Goal: Task Accomplishment & Management: Manage account settings

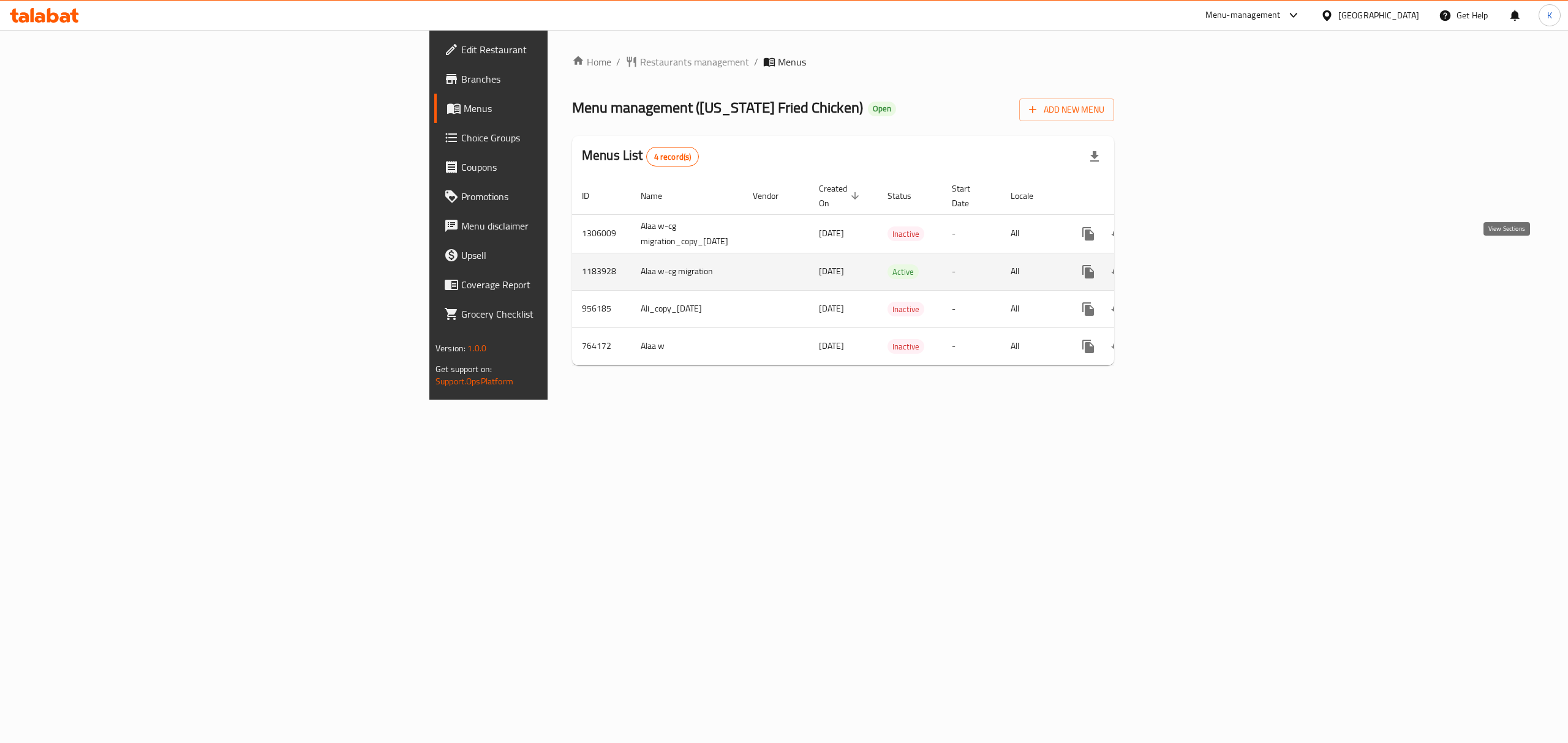
click at [1191, 257] on link "enhanced table" at bounding box center [1177, 272] width 30 height 30
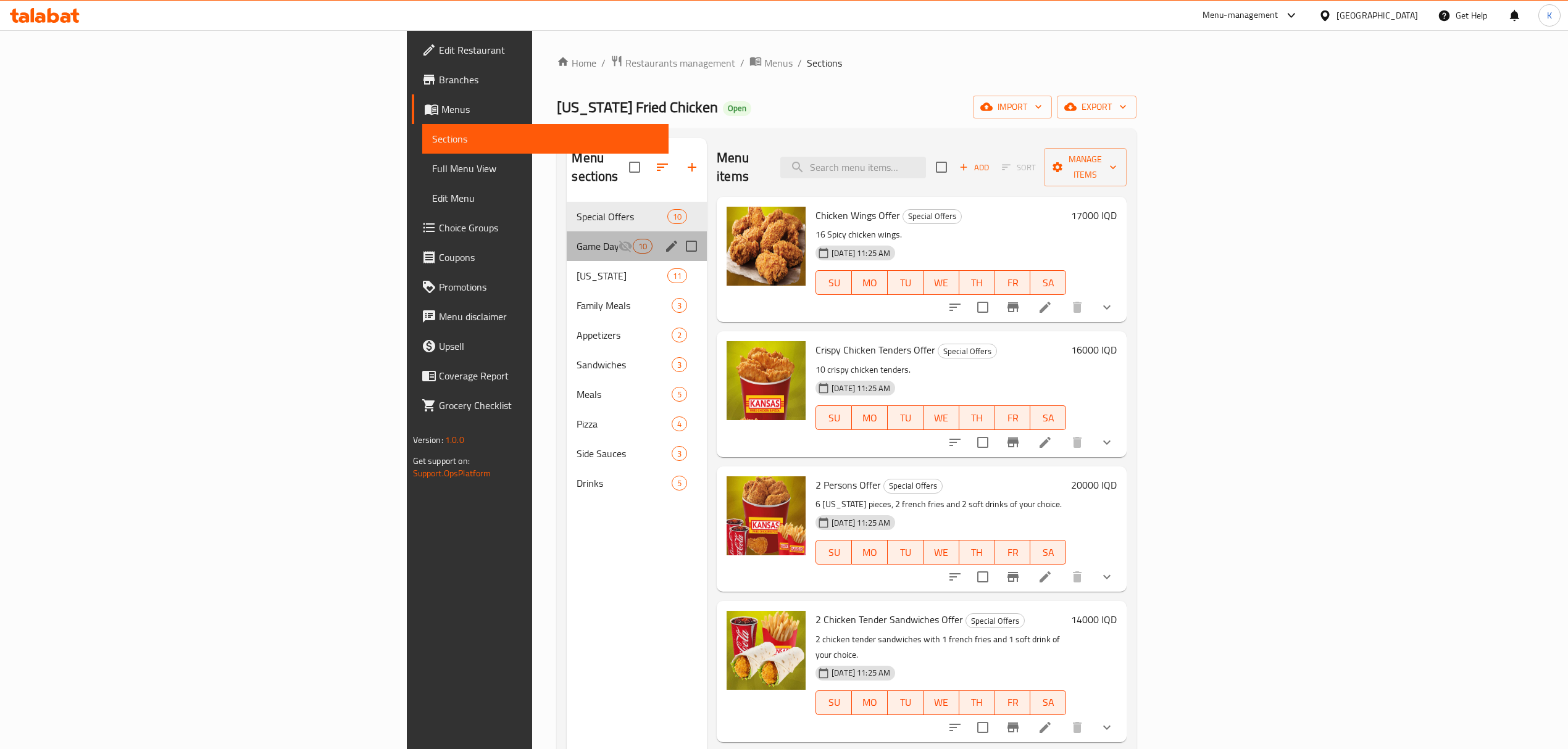
click at [567, 238] on div "Game Day Deals Combo 10" at bounding box center [637, 247] width 140 height 30
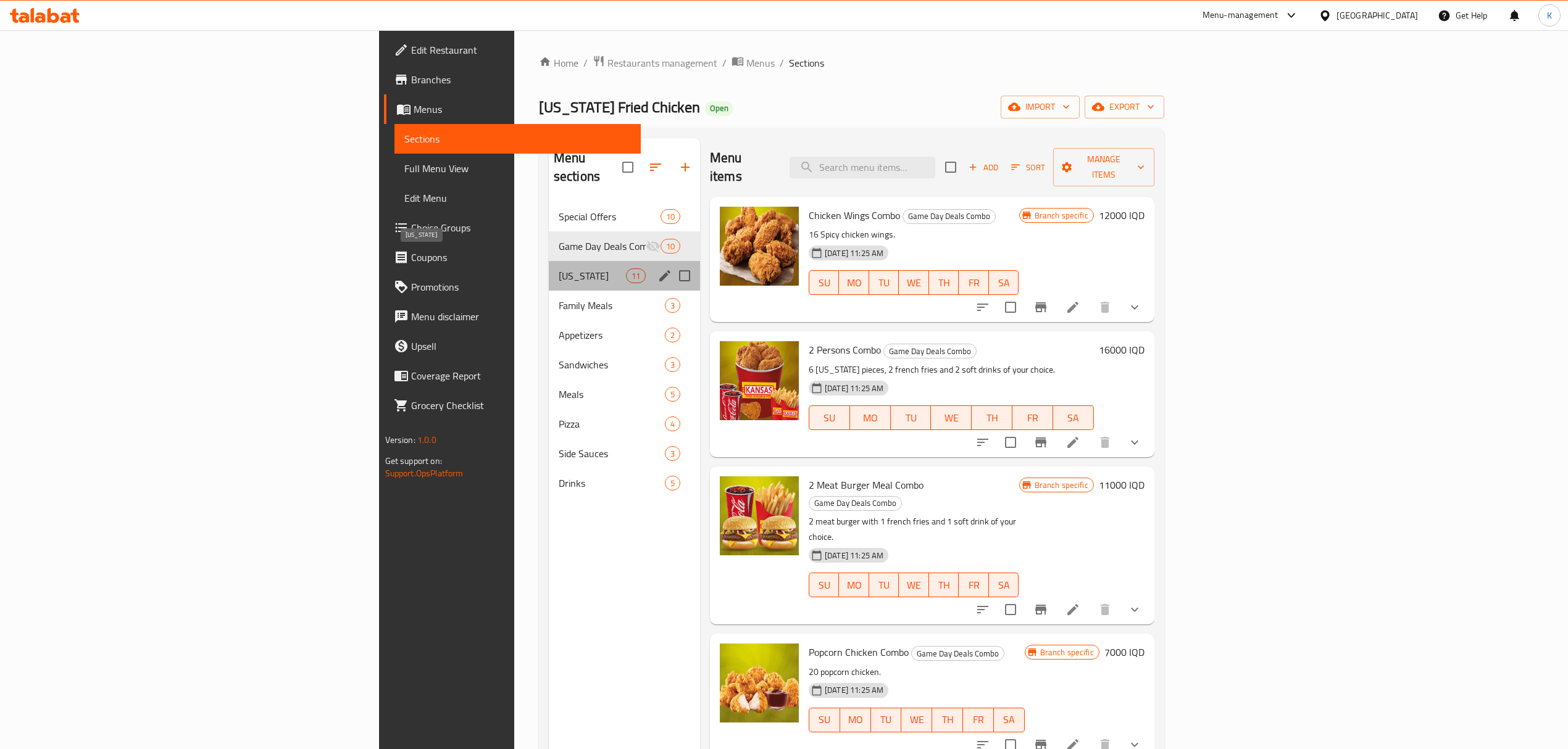
click at [558, 268] on span "[US_STATE]" at bounding box center [592, 276] width 67 height 15
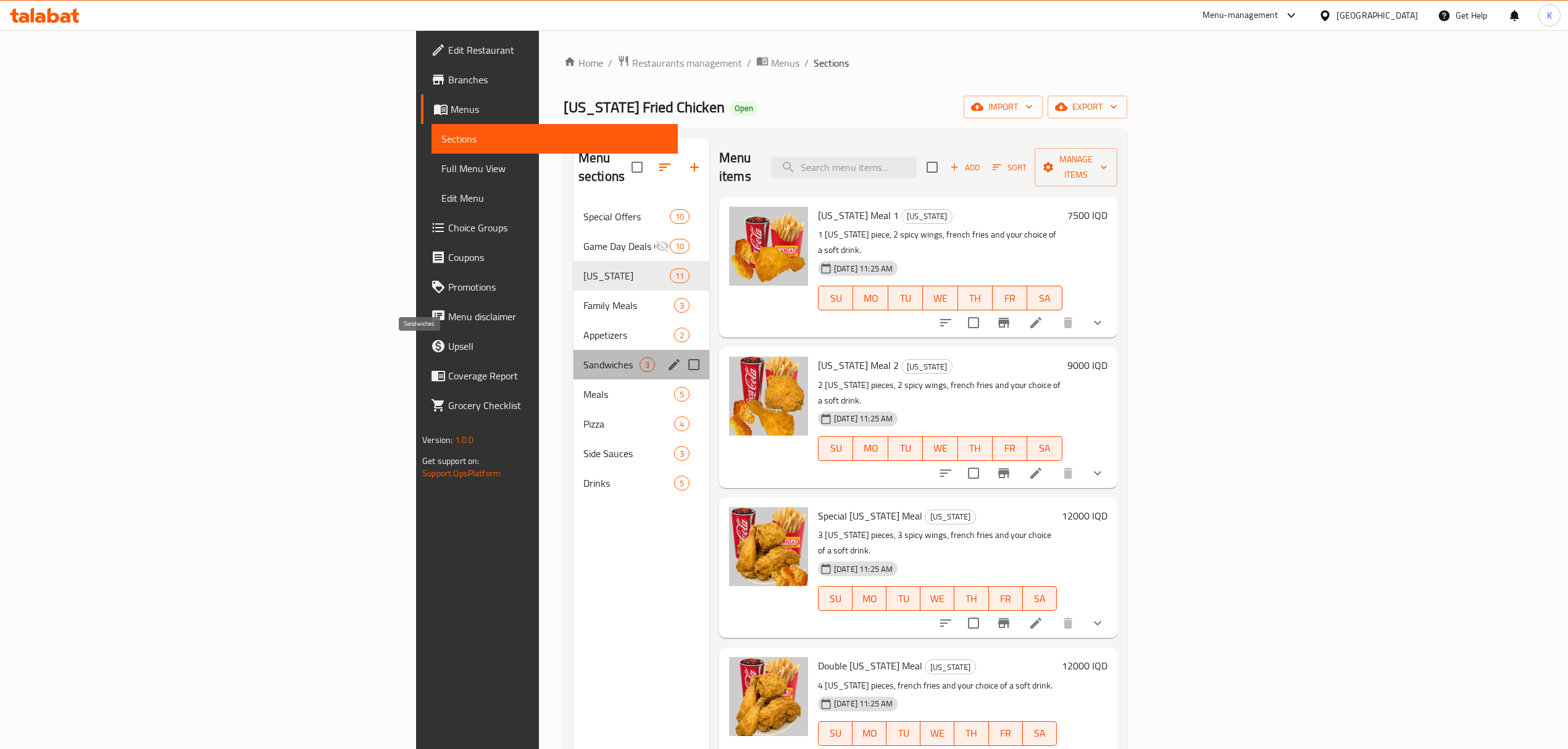
click at [583, 357] on span "Sandwiches" at bounding box center [611, 365] width 56 height 15
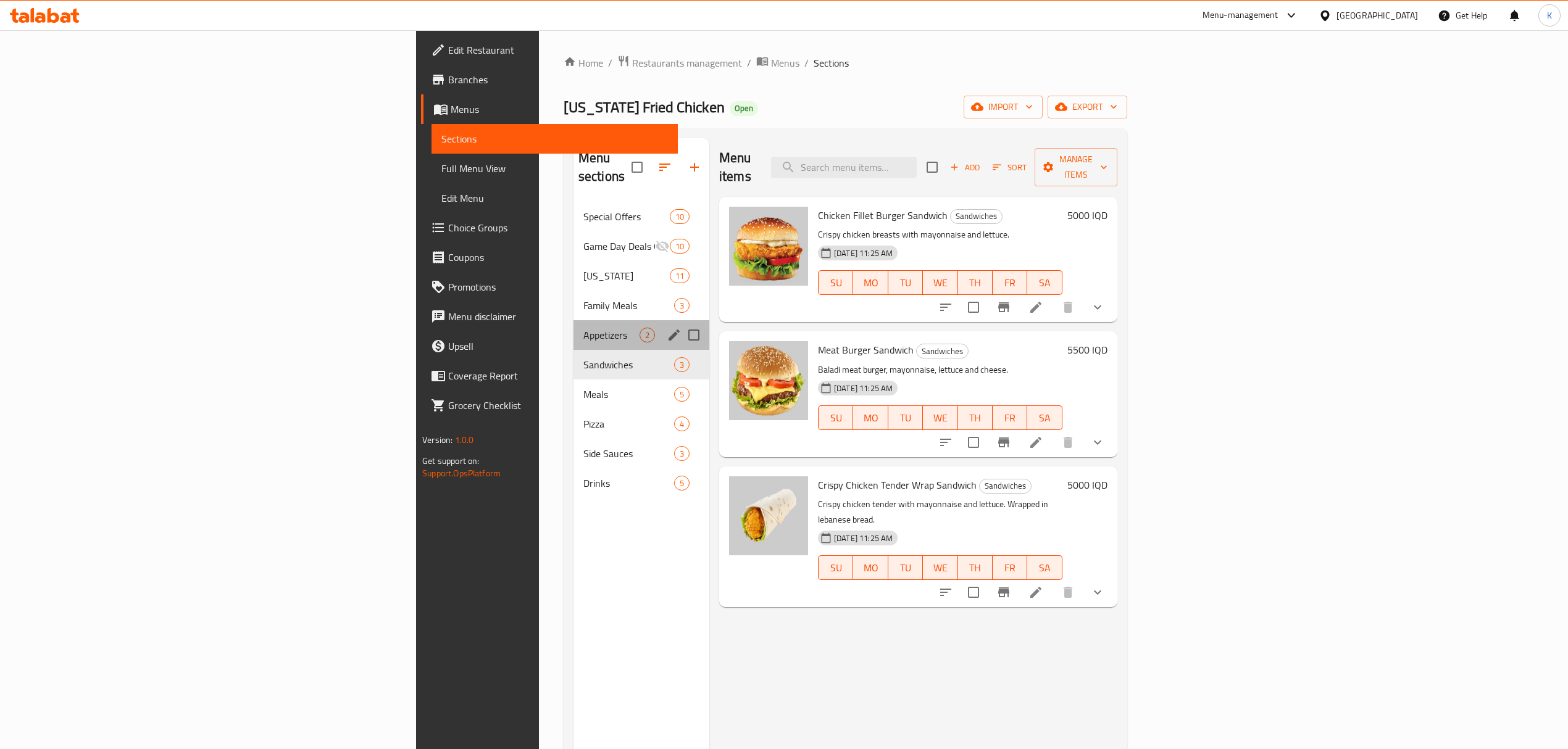
click at [573, 325] on div "Appetizers 2" at bounding box center [641, 335] width 136 height 30
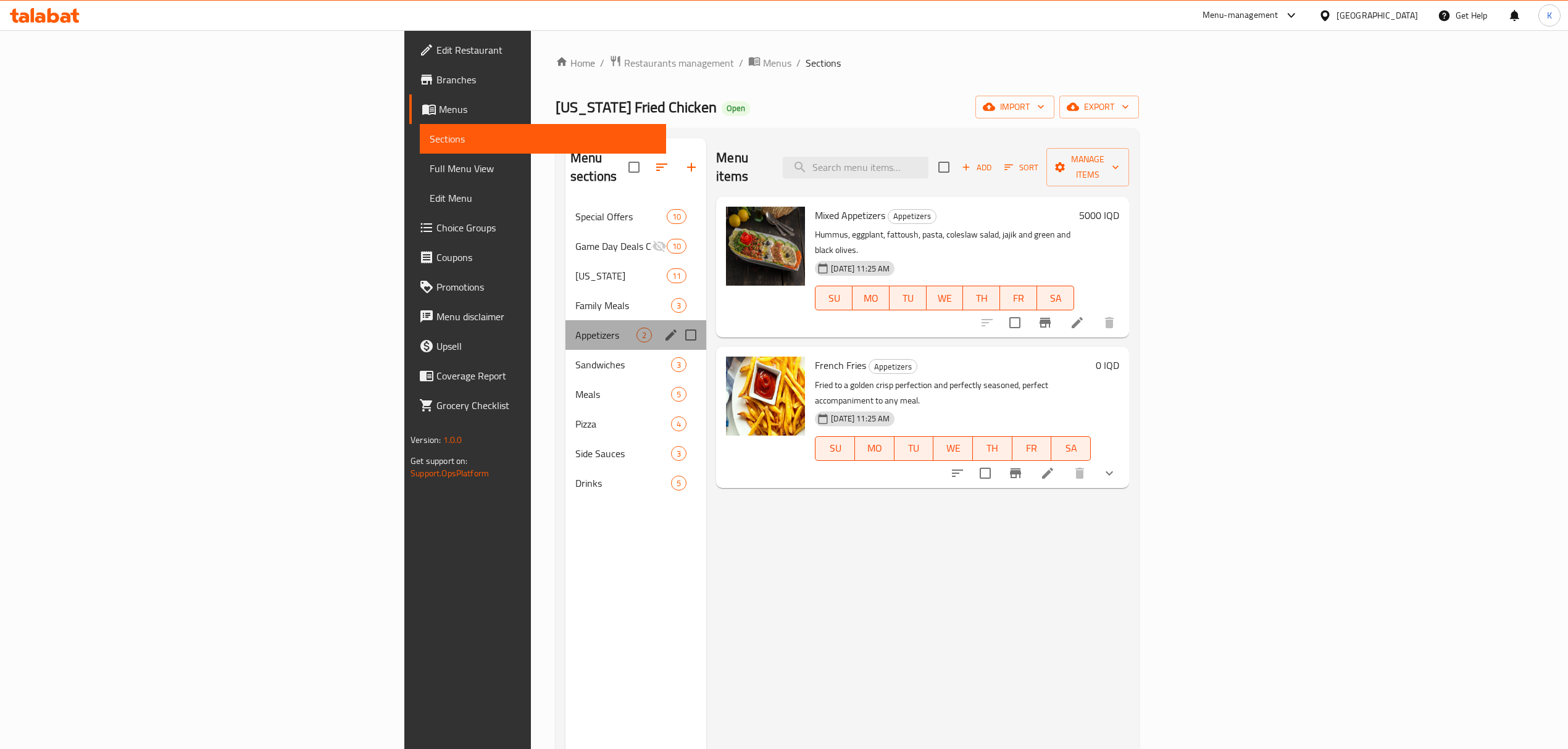
click at [565, 325] on div "Appetizers 2" at bounding box center [636, 335] width 141 height 30
click at [565, 409] on div "Pizza 4" at bounding box center [636, 424] width 141 height 30
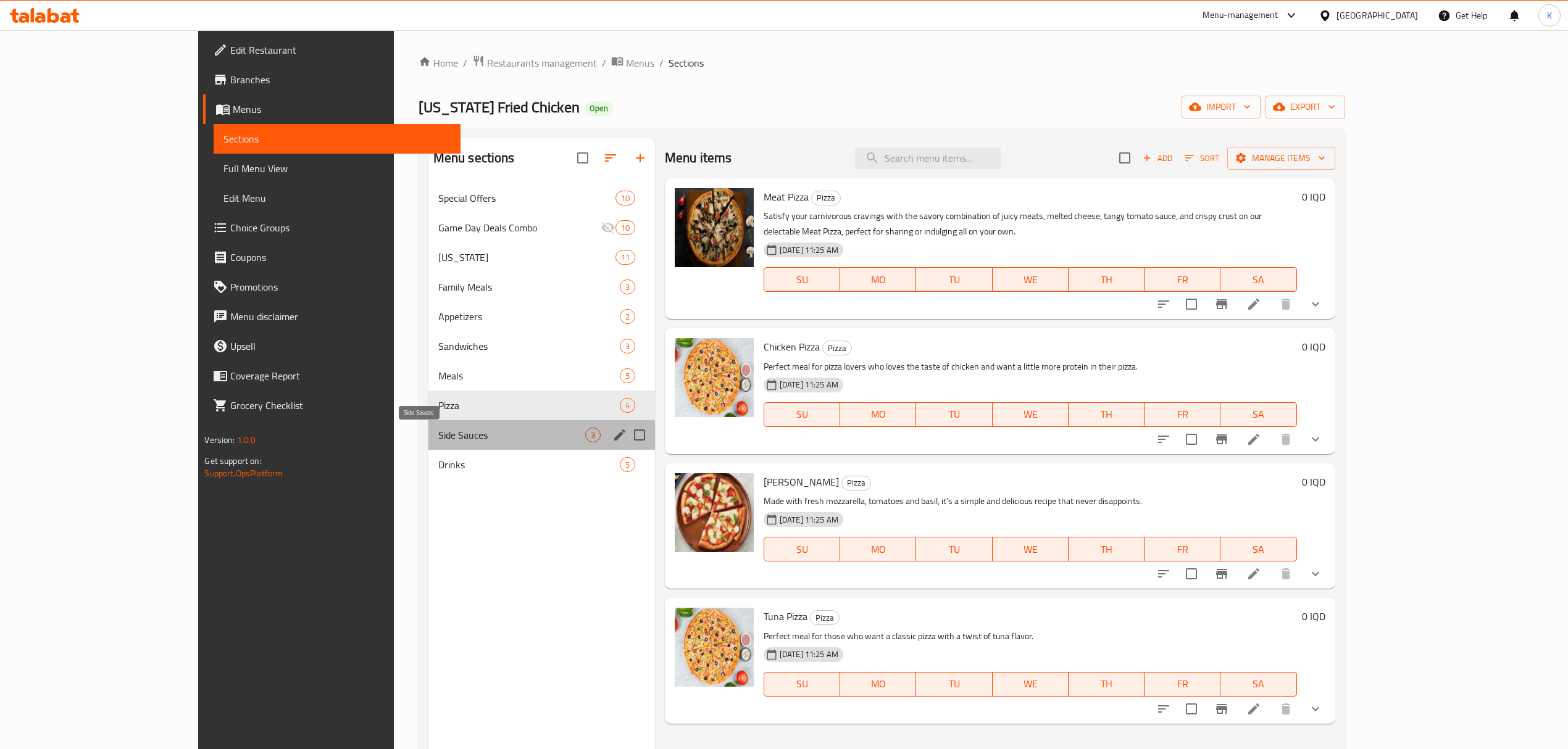
click at [439, 443] on span "Side Sauces" at bounding box center [512, 435] width 147 height 15
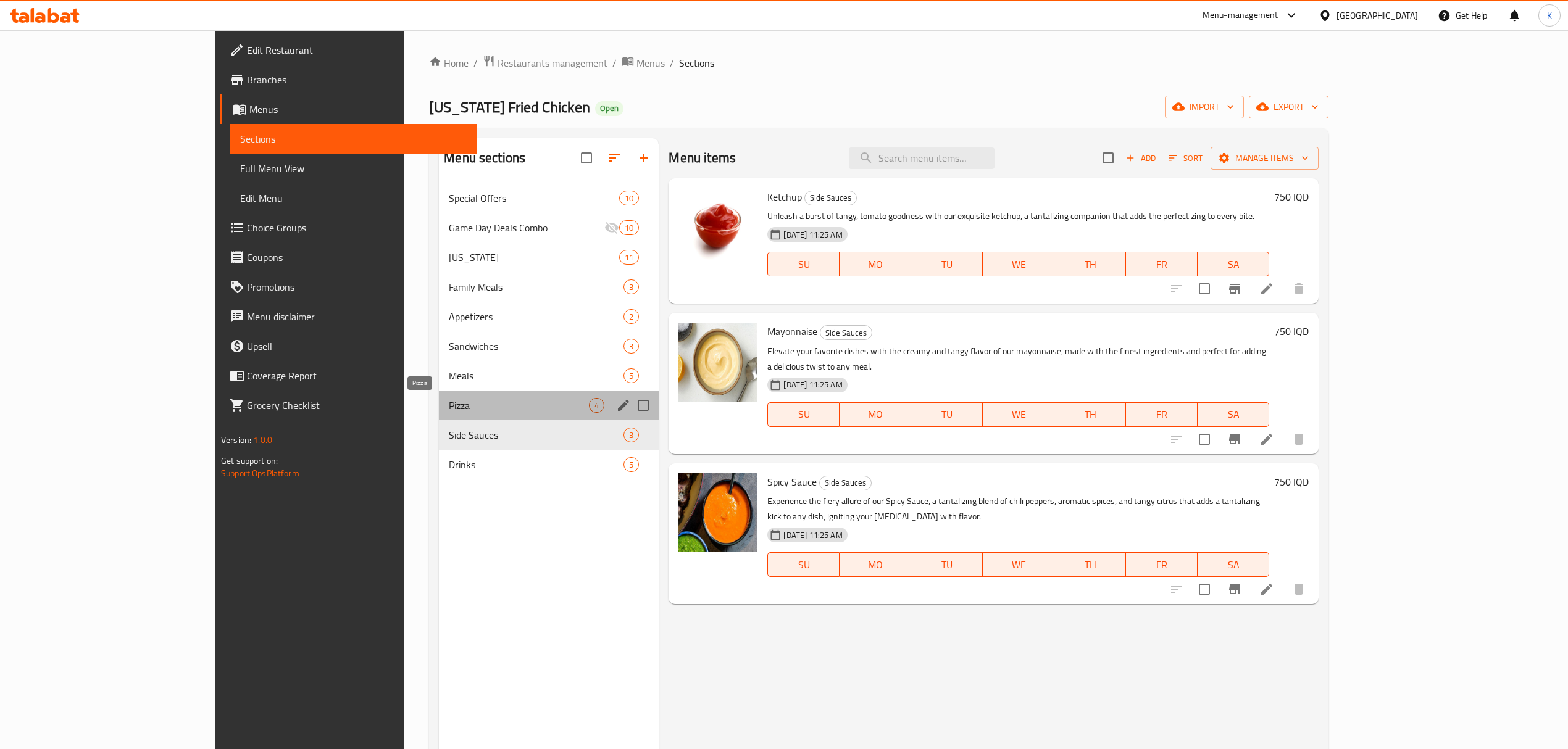
click at [449, 411] on span "Pizza" at bounding box center [519, 406] width 140 height 15
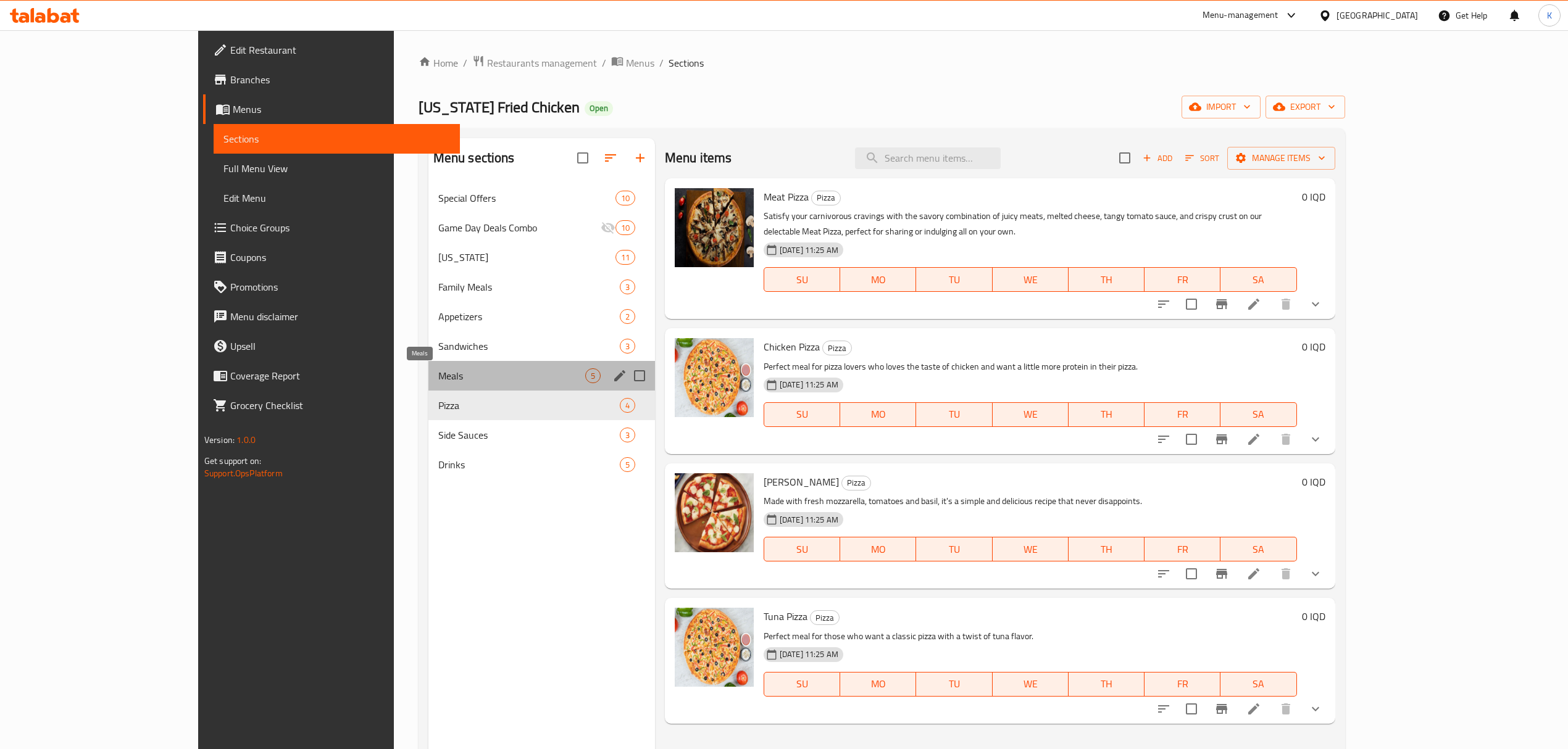
click at [439, 378] on span "Meals" at bounding box center [512, 376] width 147 height 15
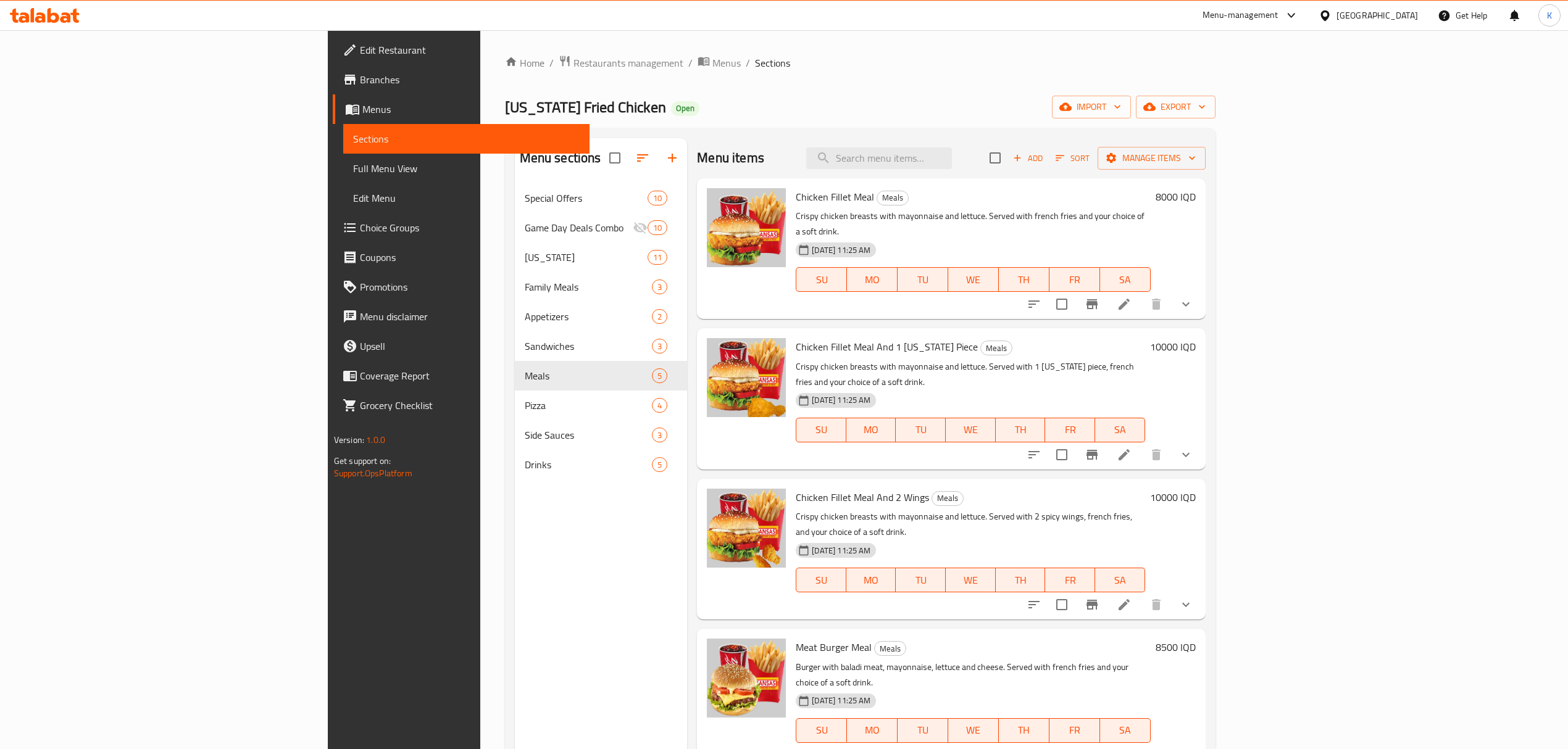
scroll to position [173, 0]
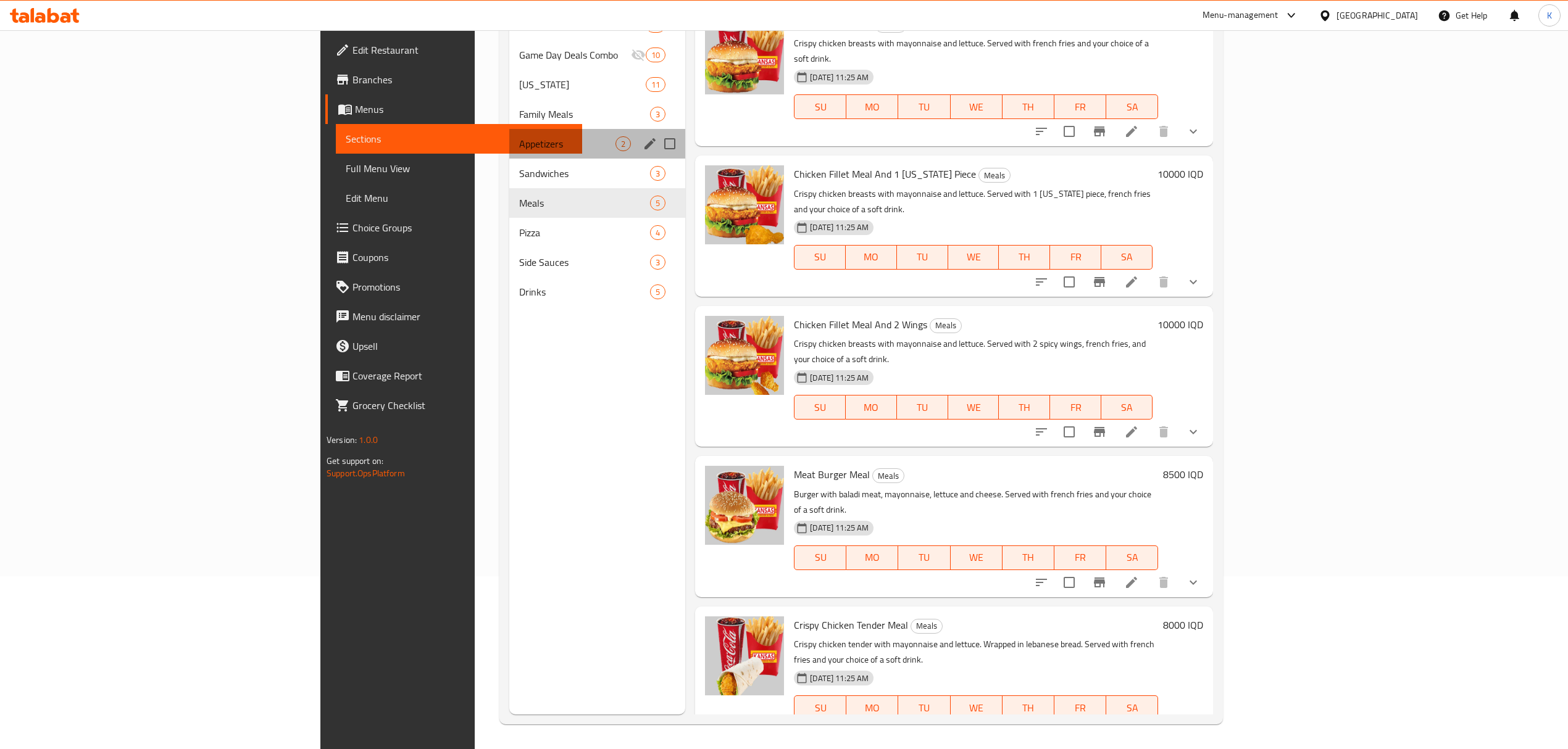
click at [509, 157] on div "Appetizers 2" at bounding box center [597, 144] width 176 height 30
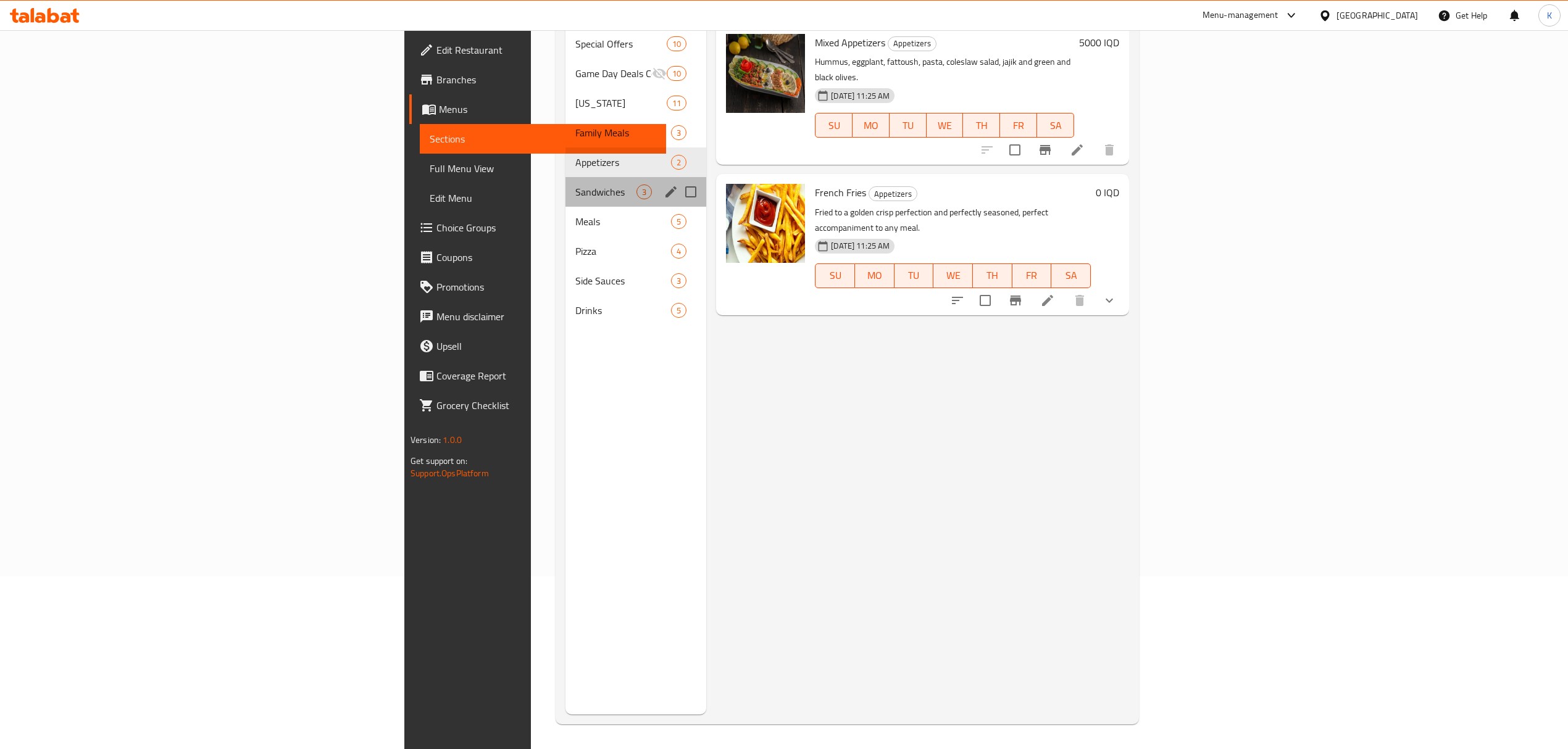
click at [565, 177] on div "Sandwiches 3" at bounding box center [636, 192] width 141 height 30
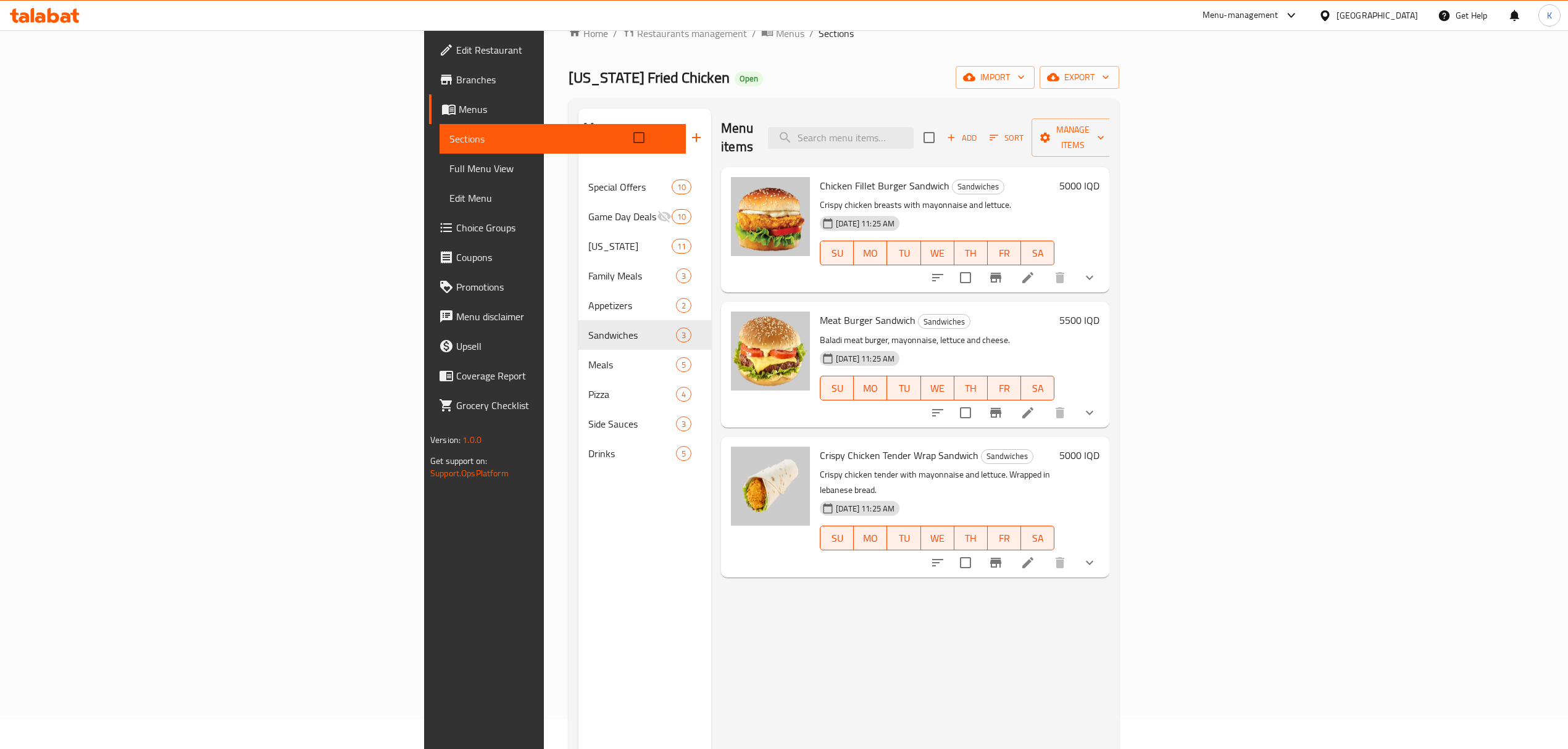
scroll to position [29, 0]
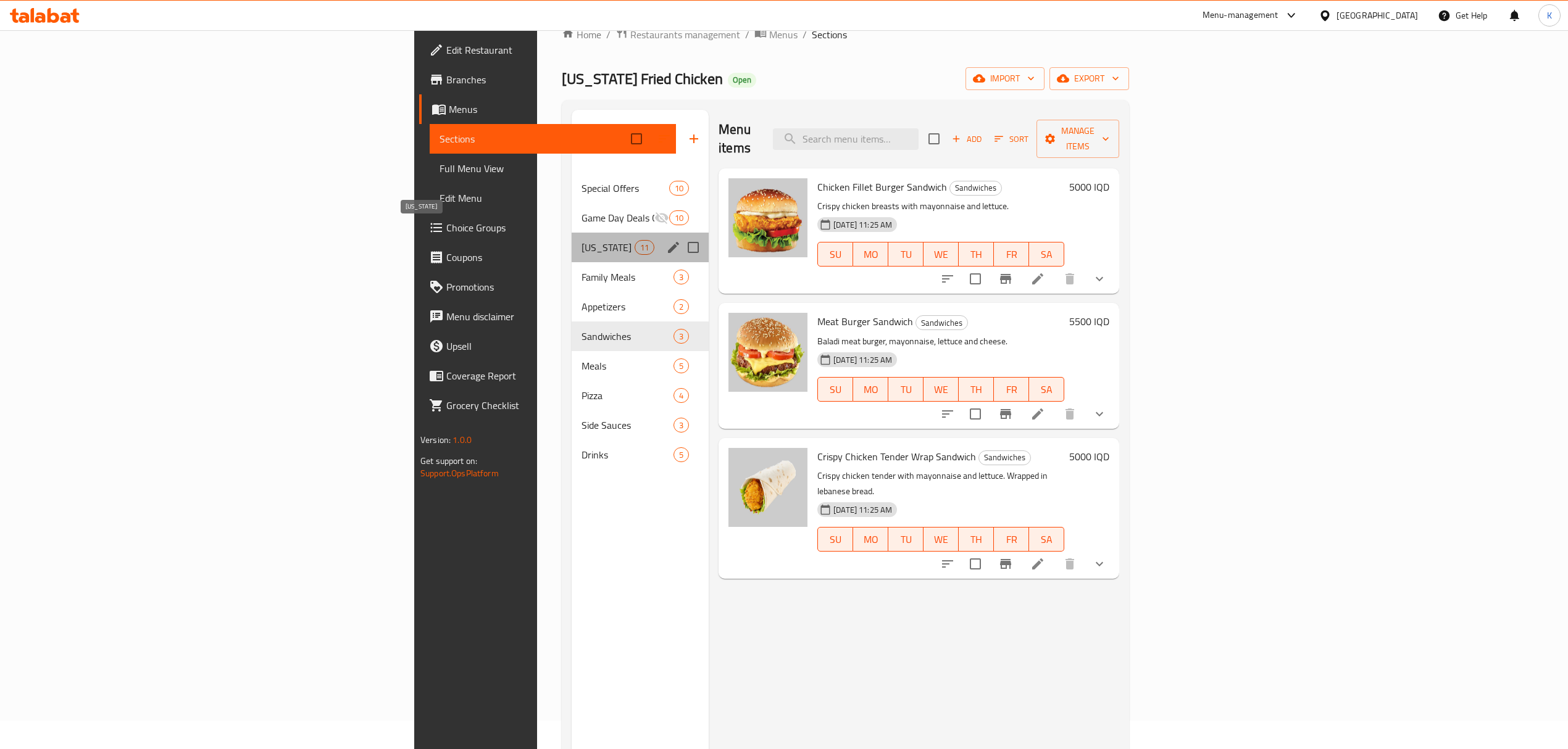
click at [581, 240] on span "[US_STATE]" at bounding box center [608, 248] width 52 height 15
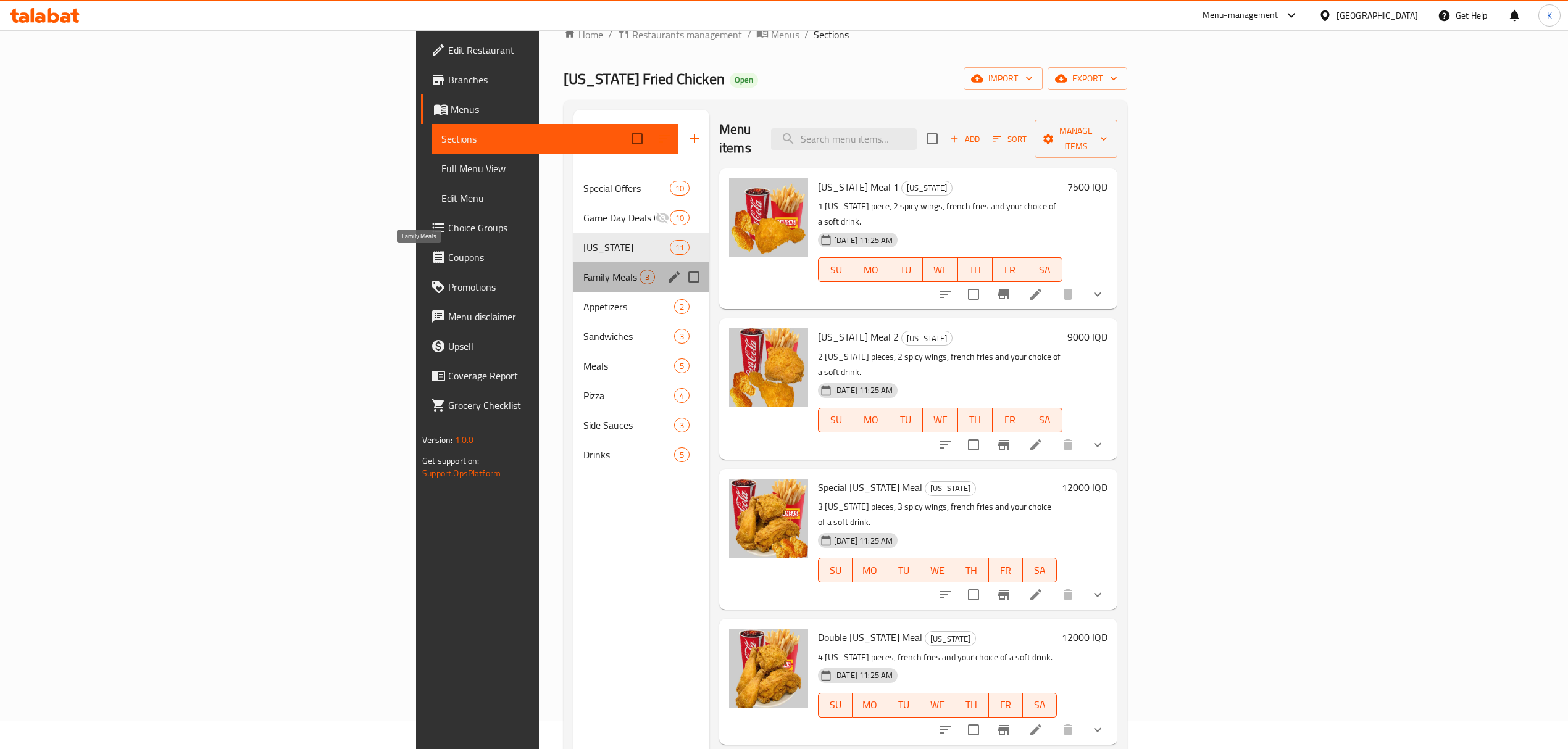
click at [583, 270] on span "Family Meals" at bounding box center [611, 277] width 56 height 15
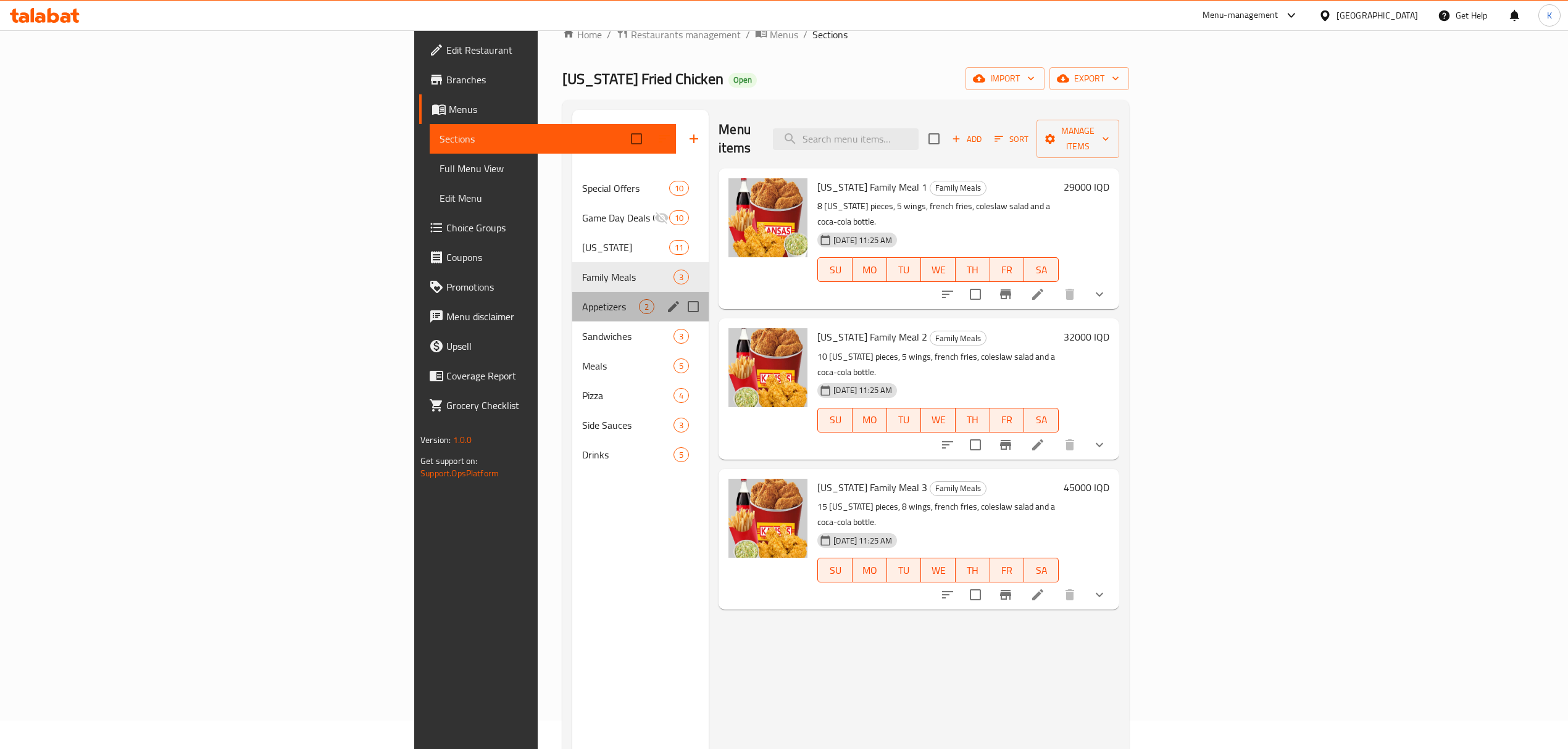
click at [572, 292] on div "Appetizers 2" at bounding box center [640, 307] width 137 height 30
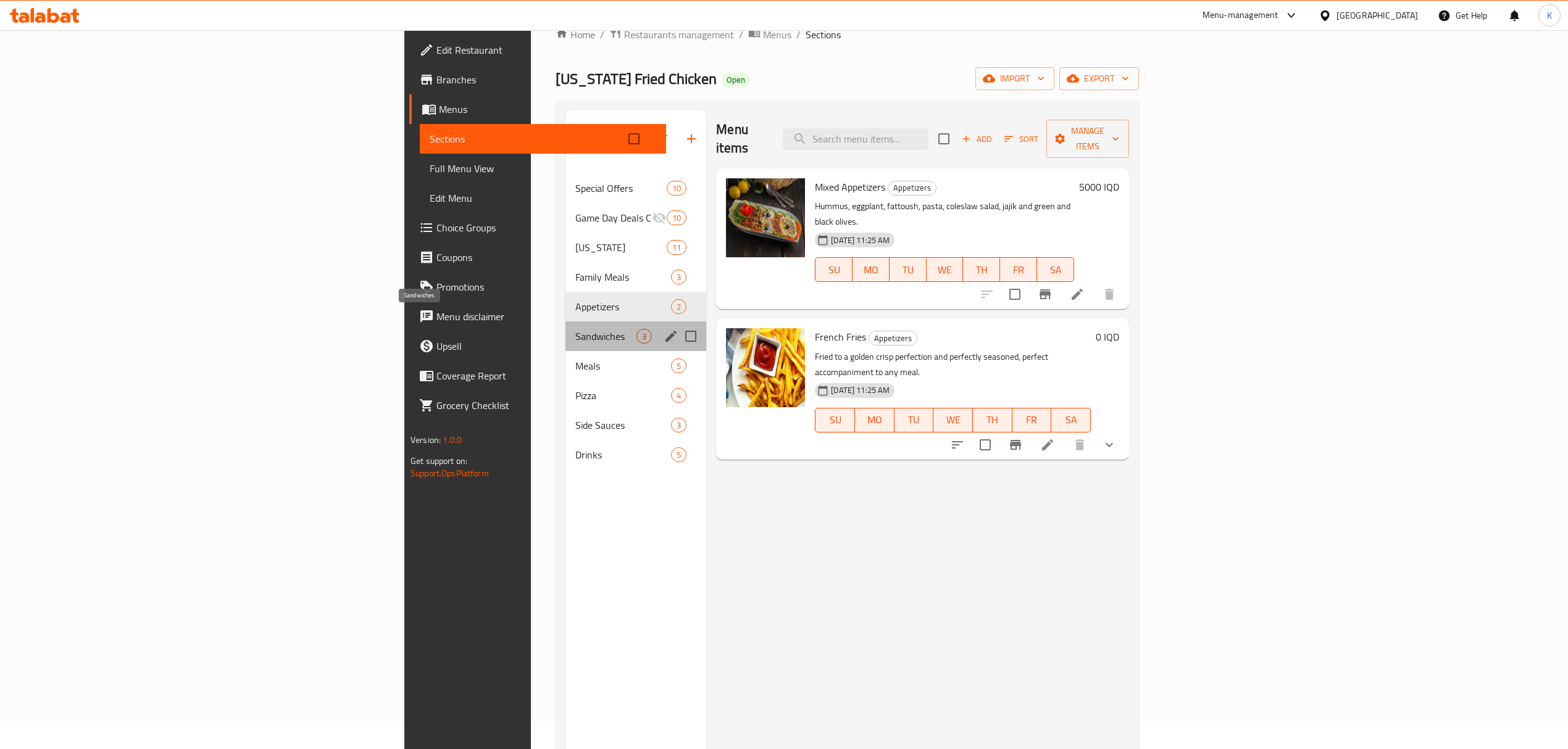
click at [575, 329] on span "Sandwiches" at bounding box center [606, 337] width 61 height 15
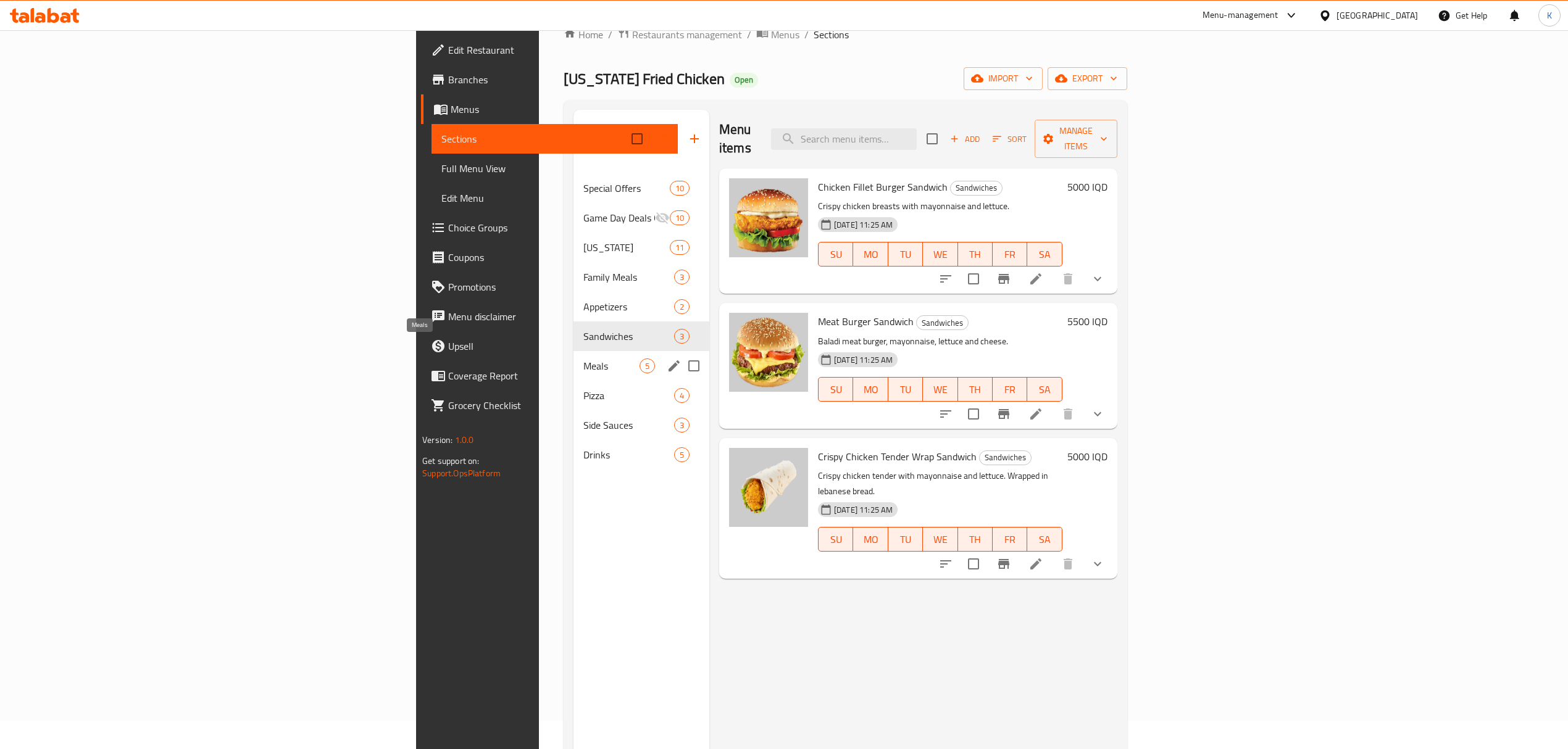
click at [583, 358] on span "Meals" at bounding box center [611, 366] width 56 height 15
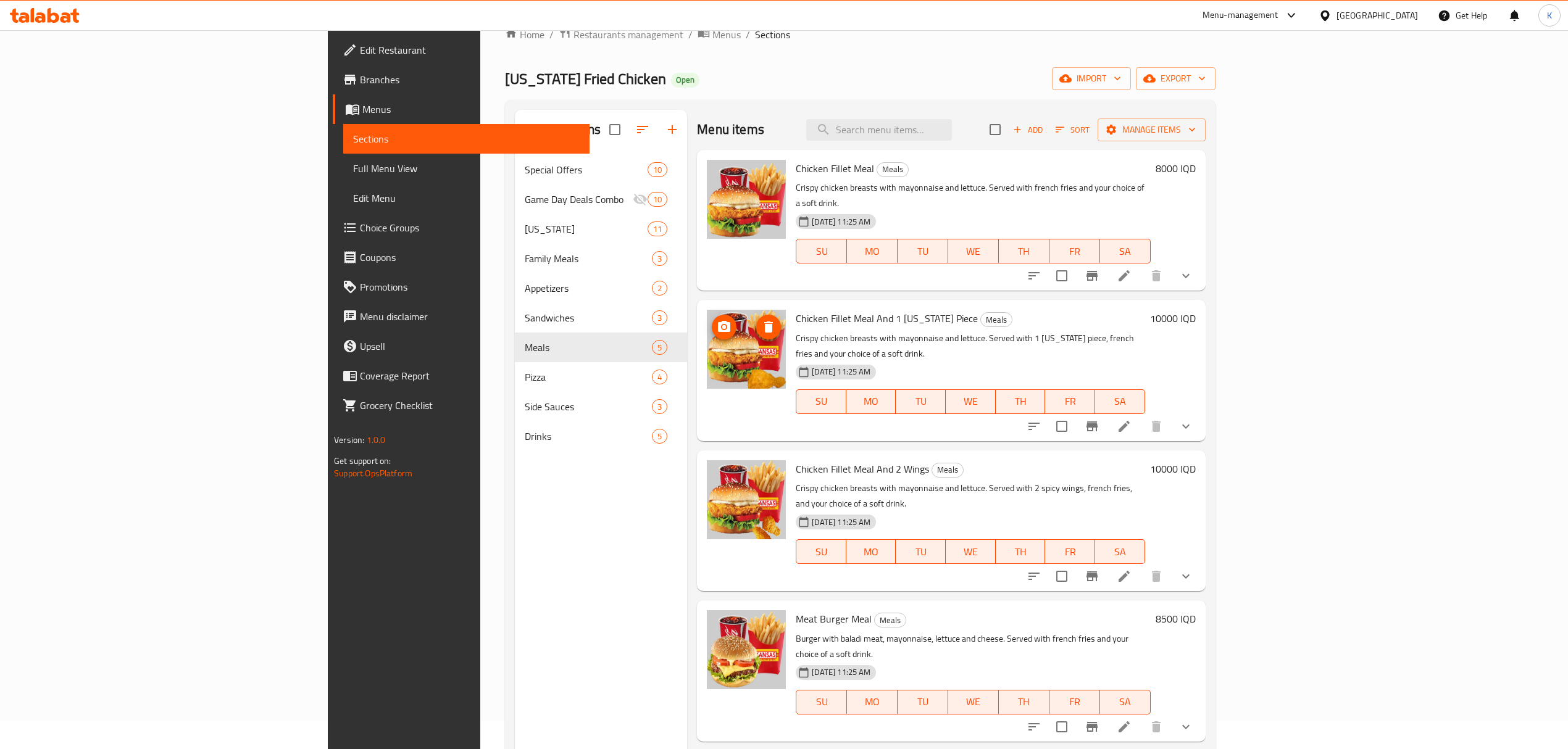
scroll to position [173, 0]
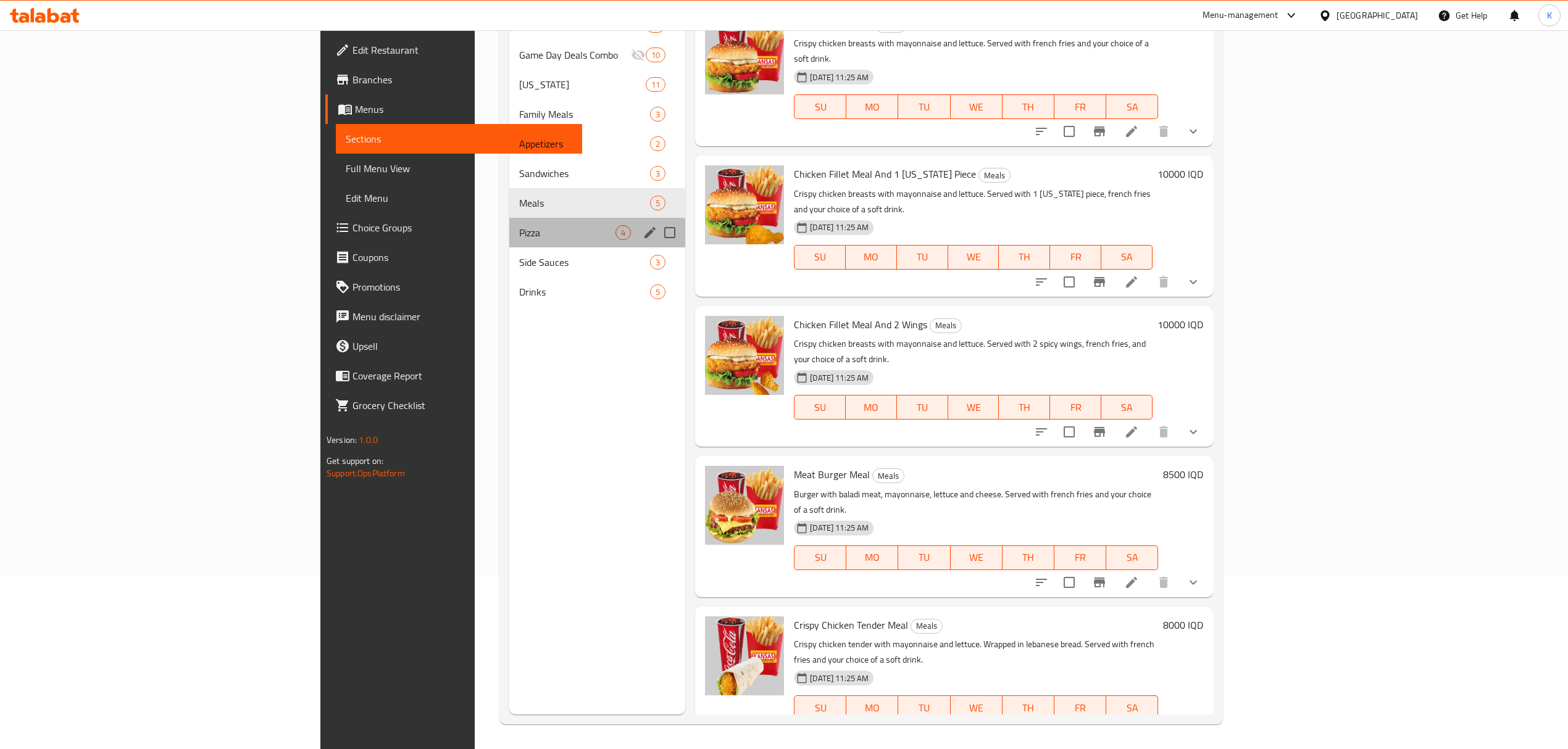
click at [509, 224] on div "Pizza 4" at bounding box center [597, 233] width 176 height 30
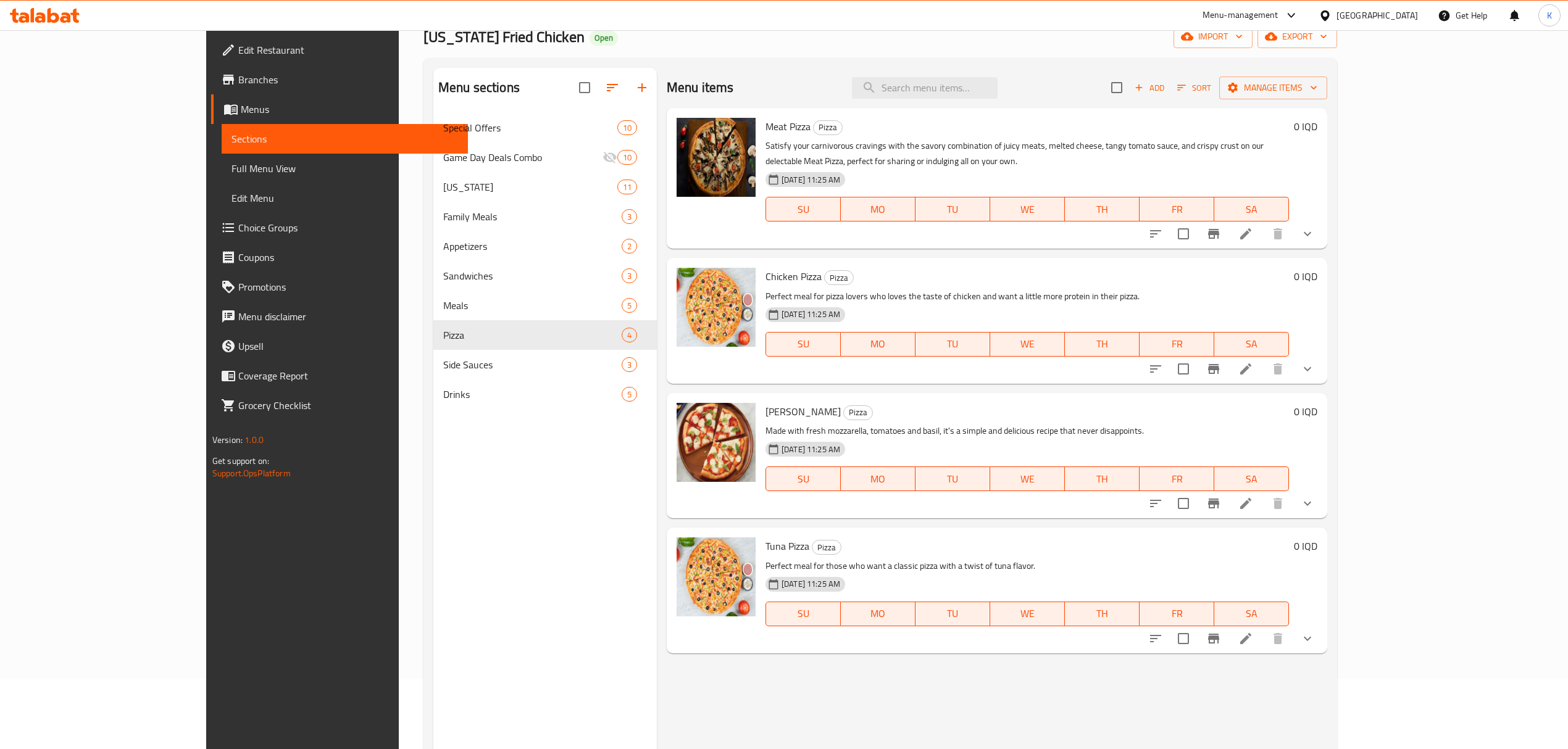
scroll to position [68, 0]
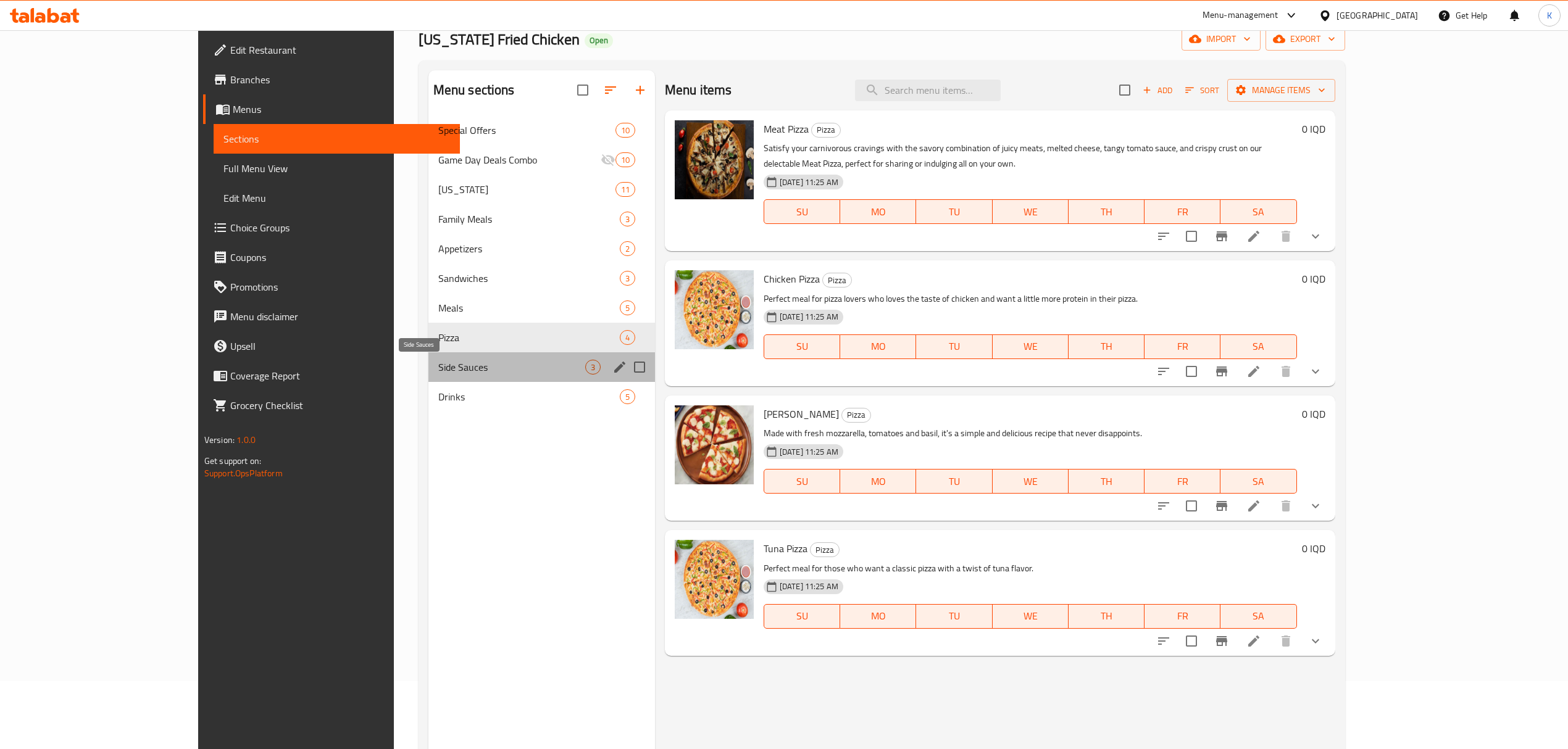
click at [439, 360] on span "Side Sauces" at bounding box center [512, 367] width 147 height 15
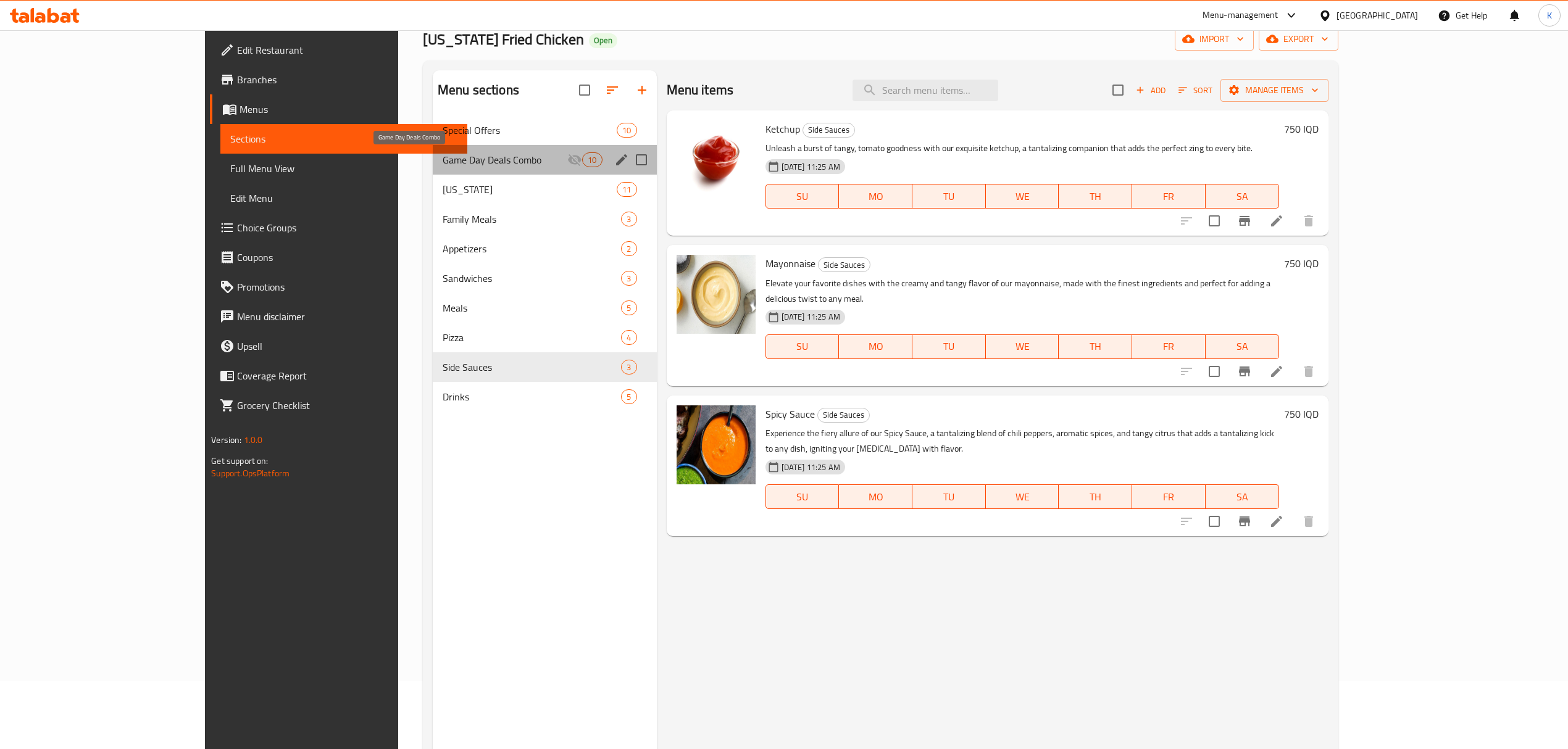
click at [443, 160] on span "Game Day Deals Combo" at bounding box center [505, 160] width 125 height 15
